Goal: Information Seeking & Learning: Learn about a topic

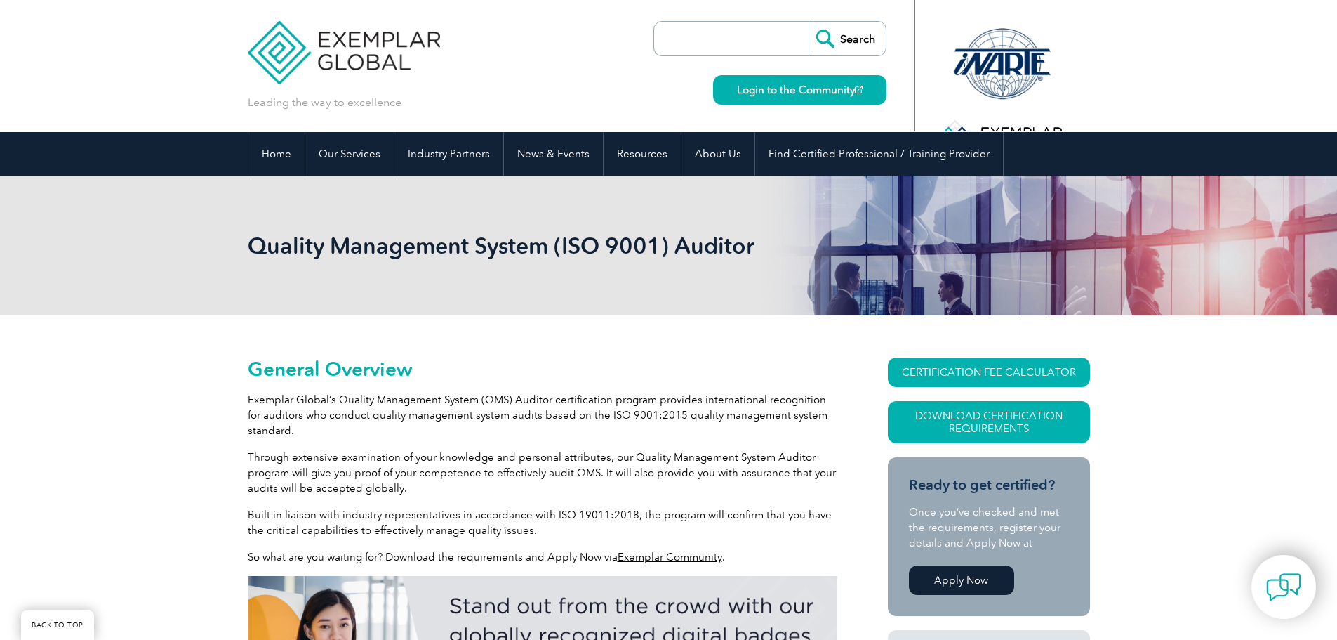
scroll to position [281, 0]
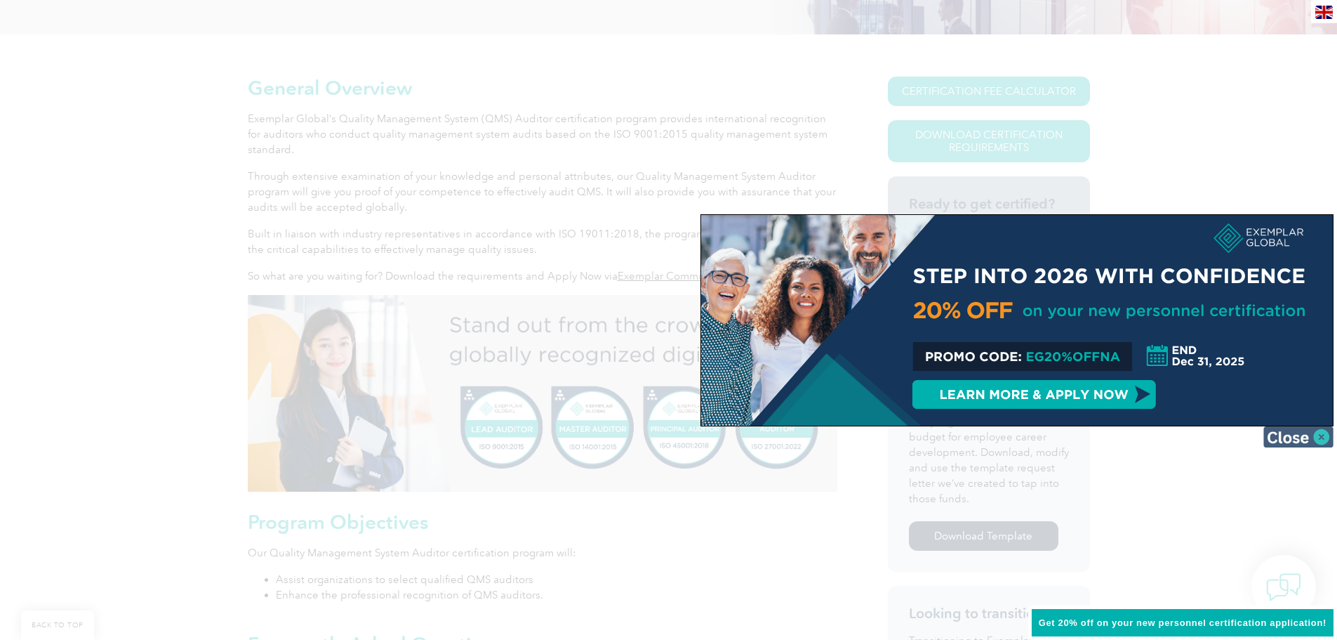
click at [1318, 434] on img at bounding box center [1299, 436] width 70 height 21
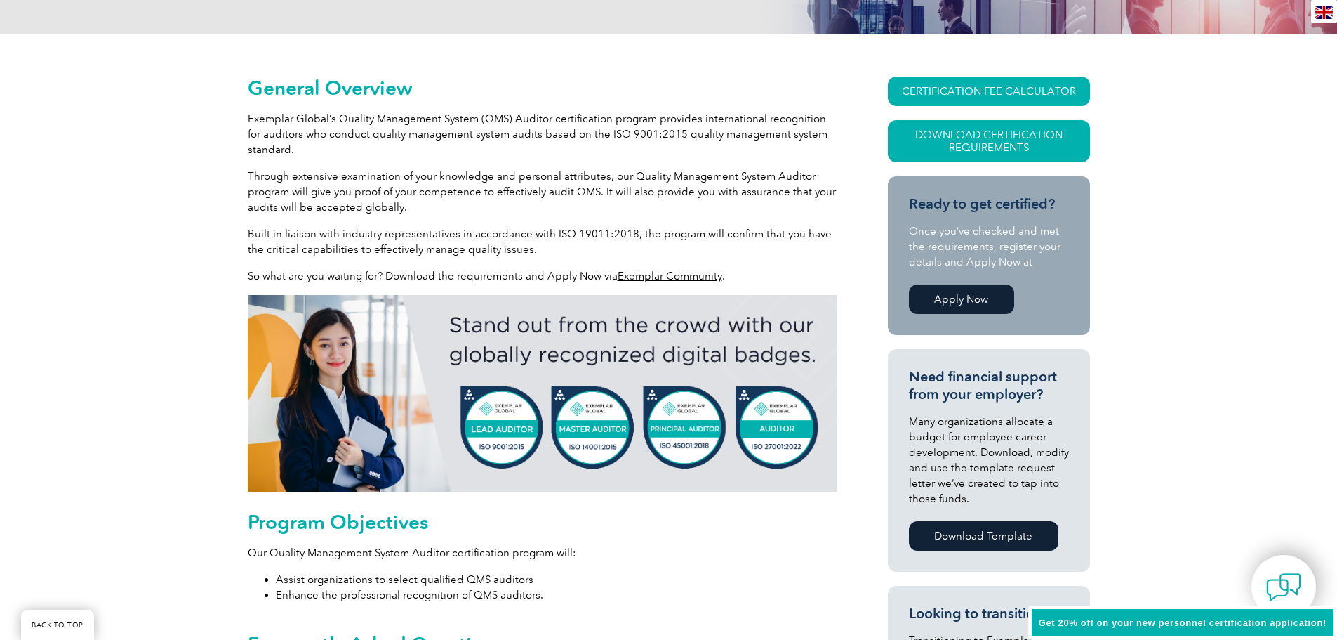
click at [296, 150] on p "Exemplar Global’s Quality Management System (QMS) Auditor certification program…" at bounding box center [543, 134] width 590 height 46
click at [348, 187] on p "Through extensive examination of your knowledge and personal attributes, our Qu…" at bounding box center [543, 191] width 590 height 46
click at [309, 214] on p "Through extensive examination of your knowledge and personal attributes, our Qu…" at bounding box center [543, 191] width 590 height 46
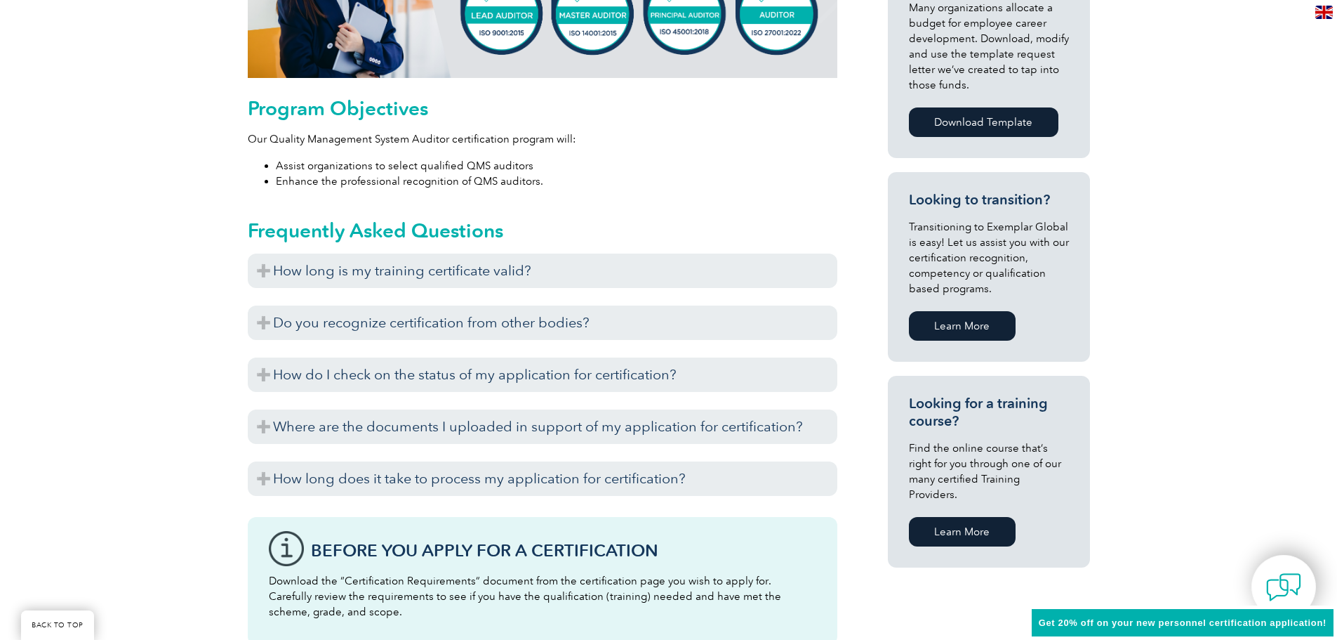
scroll to position [702, 0]
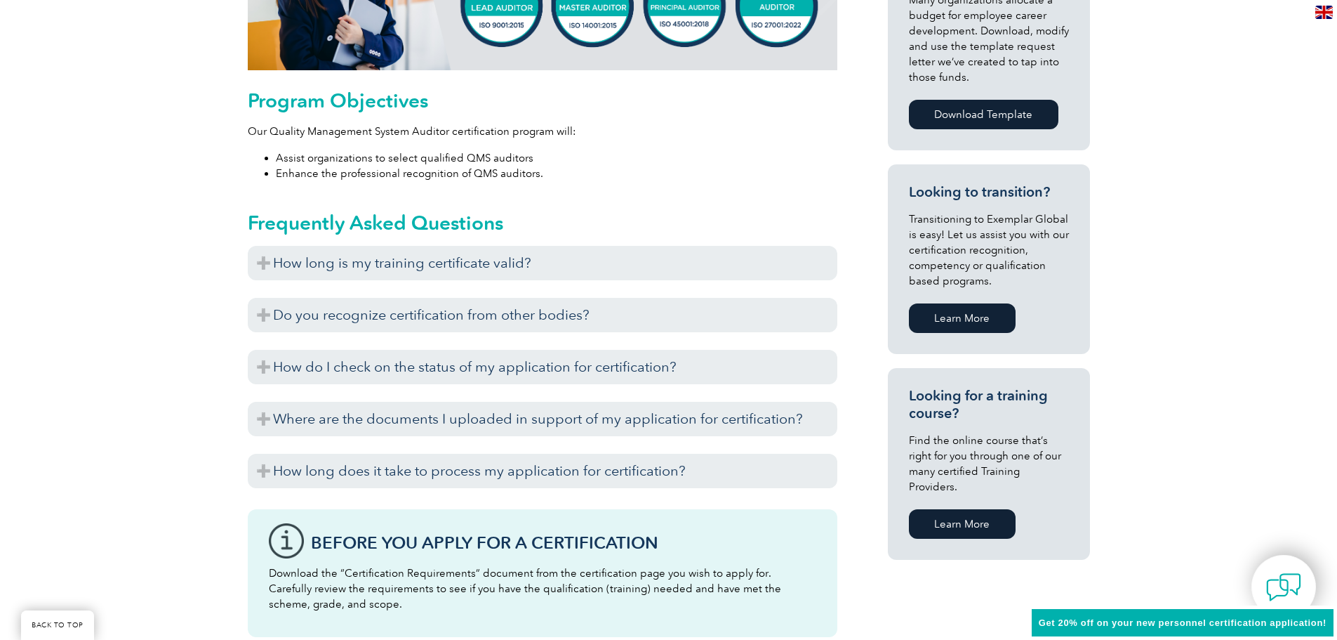
click at [249, 164] on ul "Assist organizations to select qualified QMS auditors Enhance the professional …" at bounding box center [543, 165] width 590 height 31
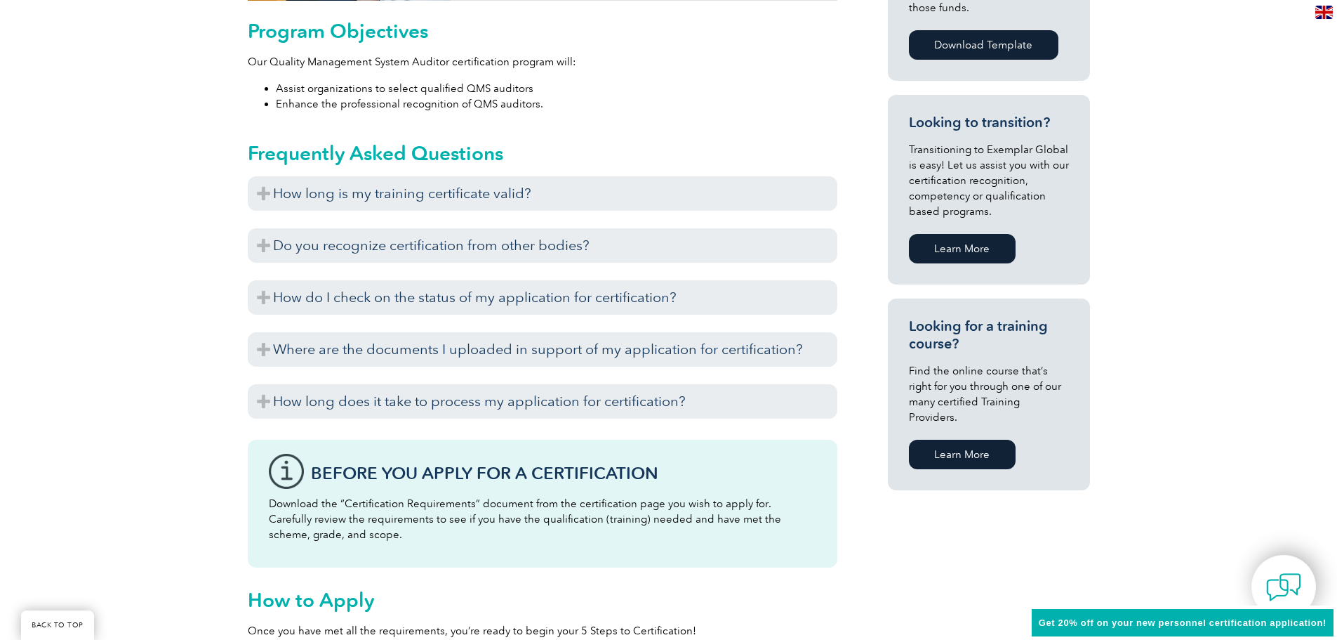
scroll to position [772, 0]
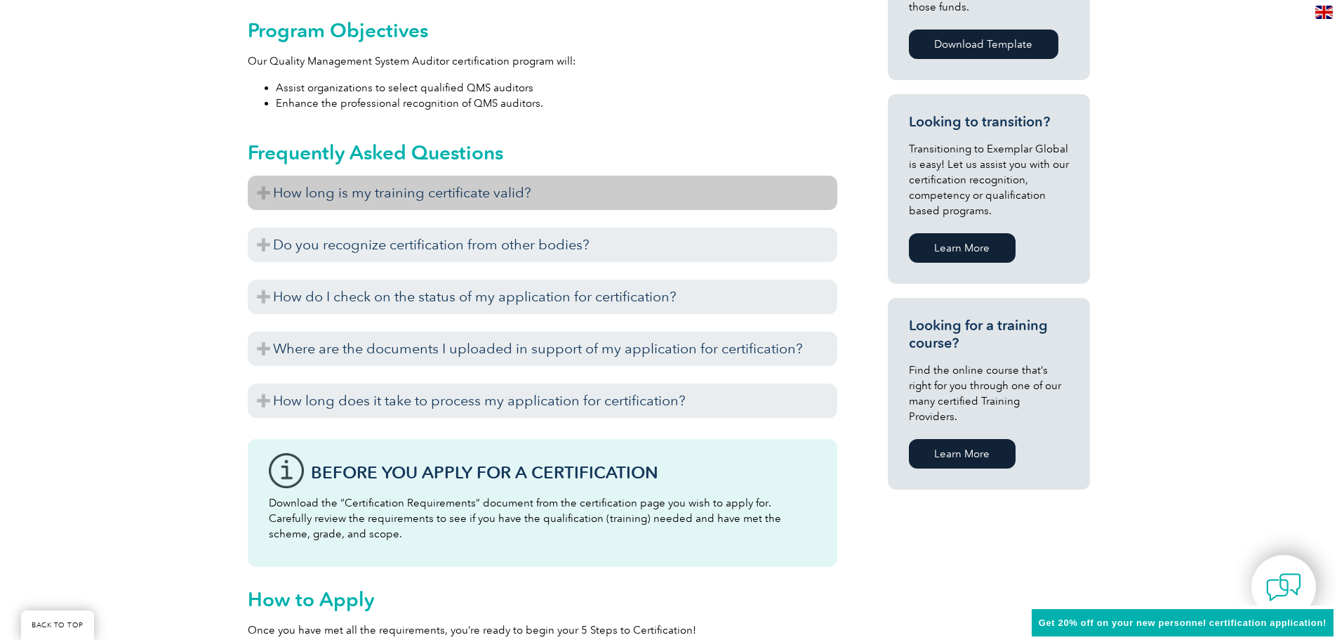
click at [268, 197] on h3 "How long is my training certificate valid?" at bounding box center [543, 193] width 590 height 34
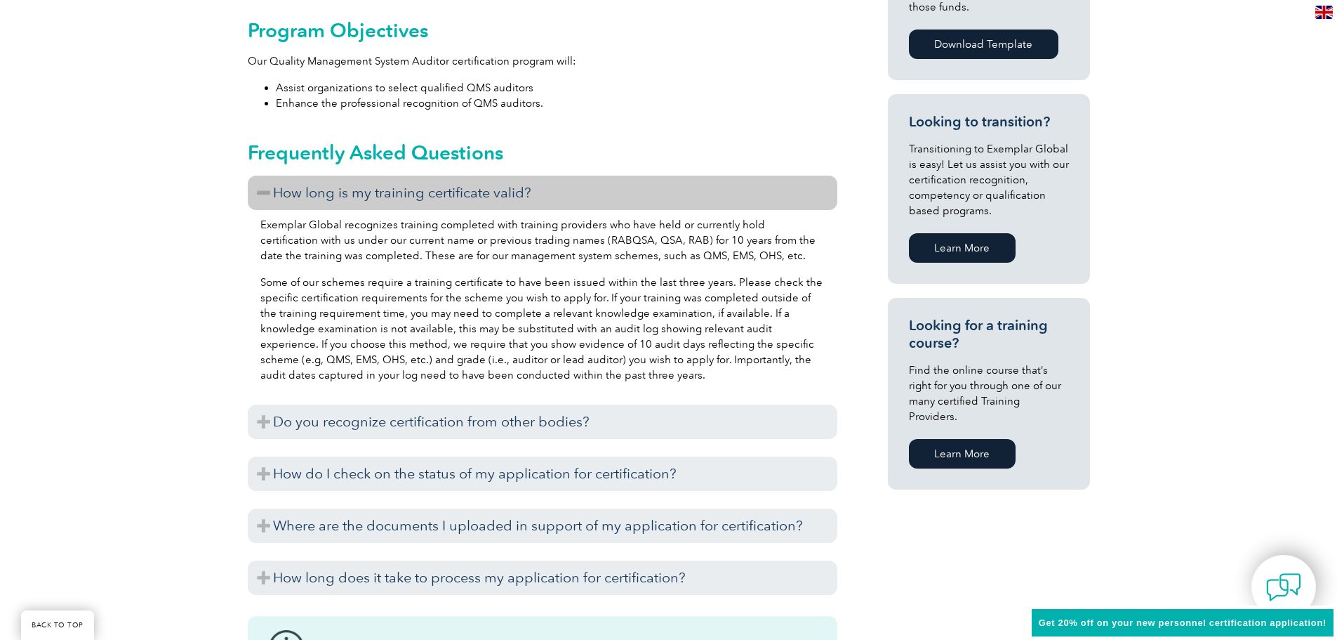
click at [160, 216] on div "General Overview Exemplar Global’s Quality Management System (QMS) Auditor cert…" at bounding box center [668, 358] width 1337 height 1631
click at [180, 206] on div "General Overview Exemplar Global’s Quality Management System (QMS) Auditor cert…" at bounding box center [668, 358] width 1337 height 1631
click at [218, 256] on div "General Overview Exemplar Global’s Quality Management System (QMS) Auditor cert…" at bounding box center [668, 358] width 1337 height 1631
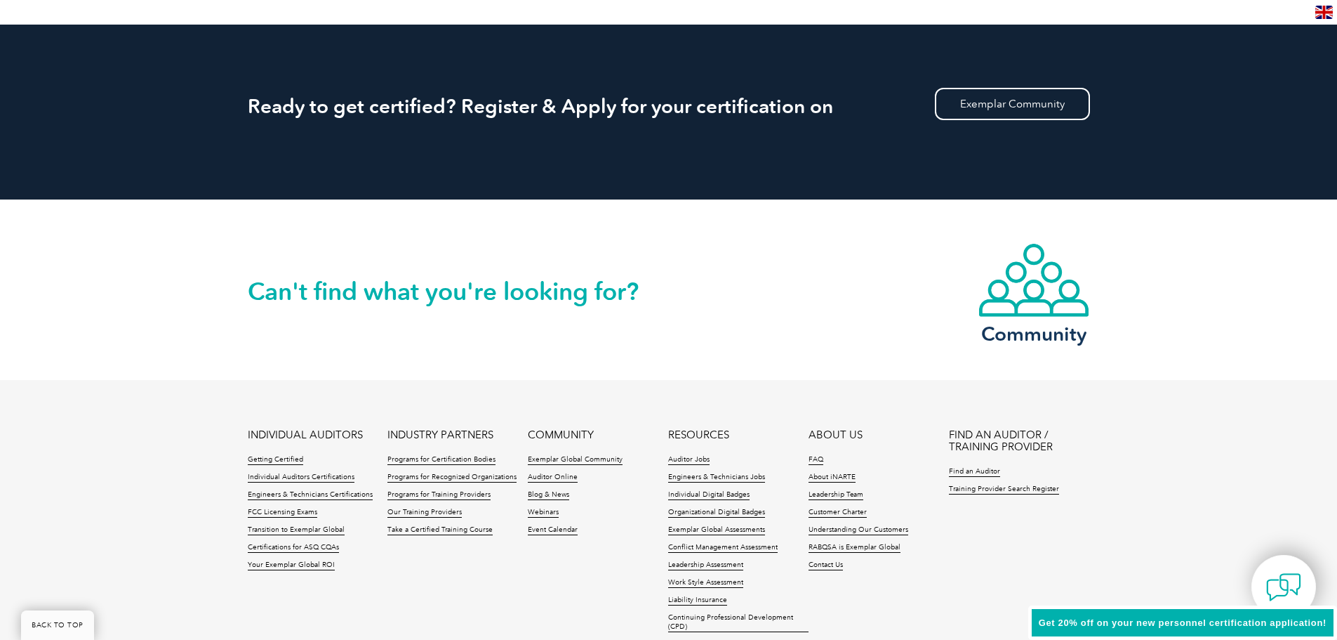
scroll to position [1615, 0]
